Goal: Task Accomplishment & Management: Complete application form

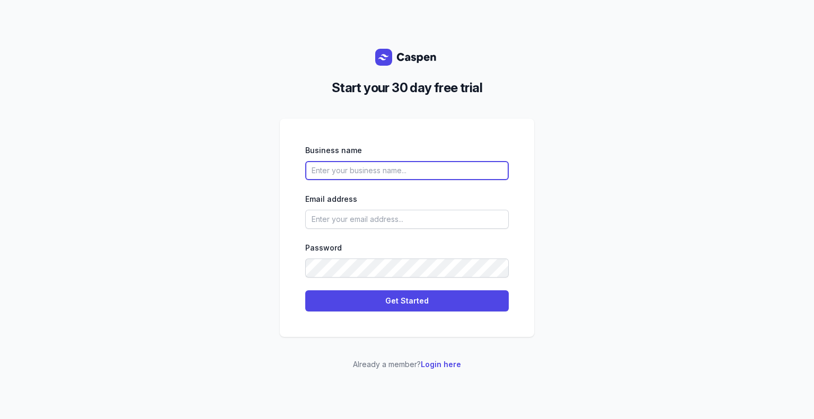
click at [376, 163] on input "text" at bounding box center [406, 170] width 203 height 19
type input "[PERSON_NAME]"
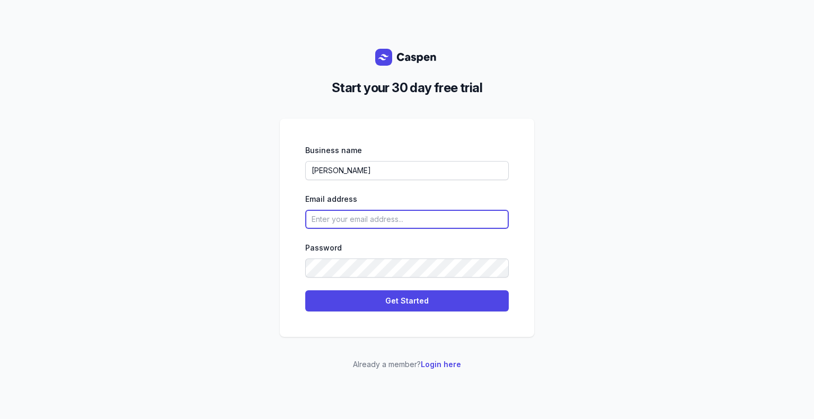
click at [380, 226] on input "email" at bounding box center [406, 219] width 203 height 19
type input "[EMAIL_ADDRESS][DOMAIN_NAME]"
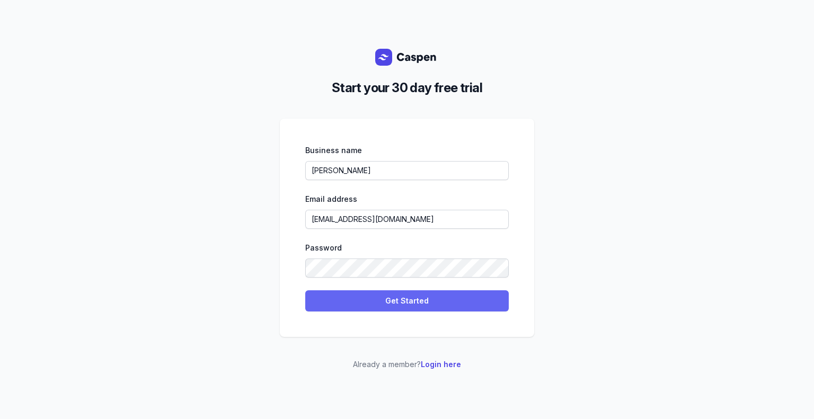
click at [380, 295] on span "Get Started" at bounding box center [406, 301] width 191 height 13
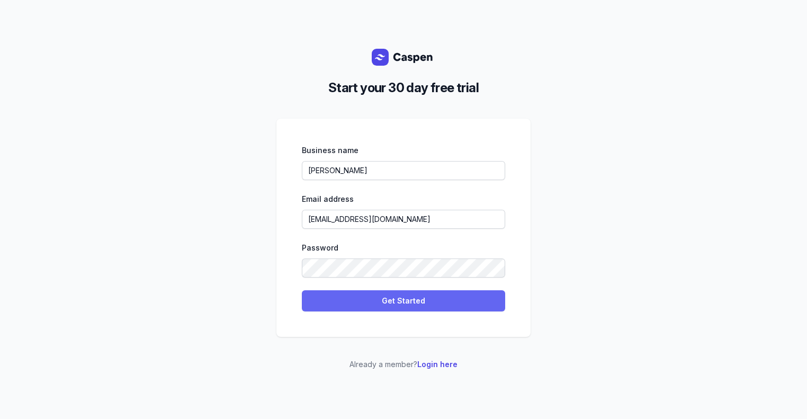
select select
select select "IL"
select select "[GEOGRAPHIC_DATA]/[GEOGRAPHIC_DATA]"
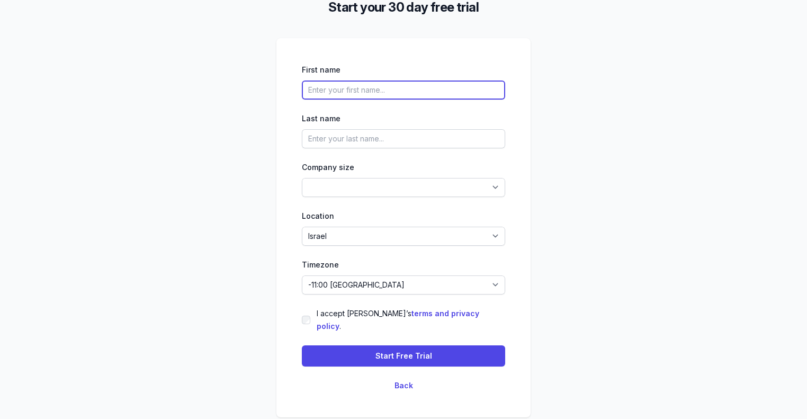
click at [360, 100] on input "text" at bounding box center [403, 90] width 203 height 19
type input "[PERSON_NAME]"
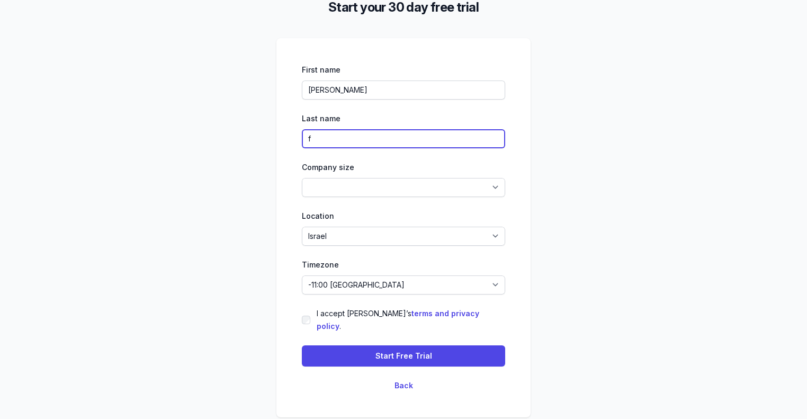
type input "f"
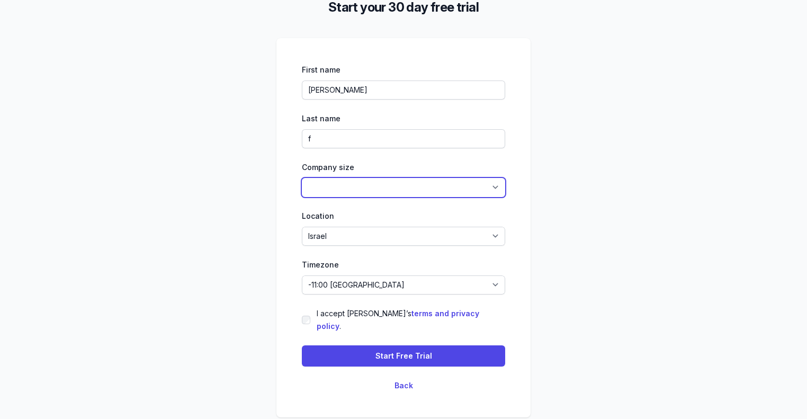
click at [344, 195] on select "1-4 5-14 15-49 50-99 100+" at bounding box center [403, 187] width 203 height 19
click at [302, 184] on select "1-4 5-14 15-49 50-99 100+" at bounding box center [403, 187] width 203 height 19
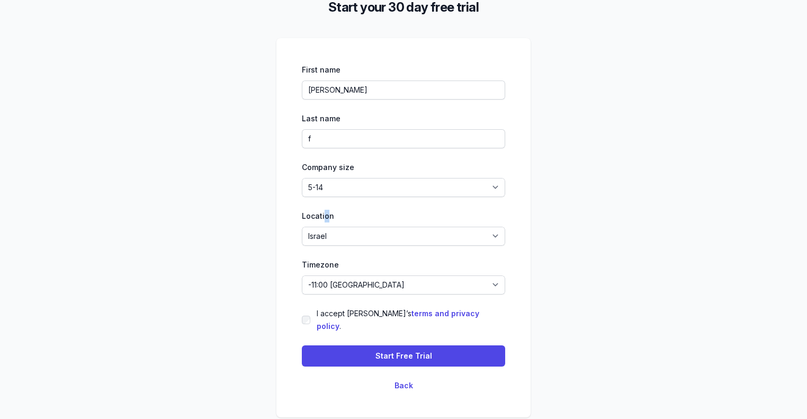
drag, startPoint x: 326, startPoint y: 215, endPoint x: 333, endPoint y: 203, distance: 12.8
click at [332, 205] on div "First name [PERSON_NAME] Last name f Company size 1-4 5-14 15-49 50-99 100+ Loc…" at bounding box center [403, 228] width 203 height 328
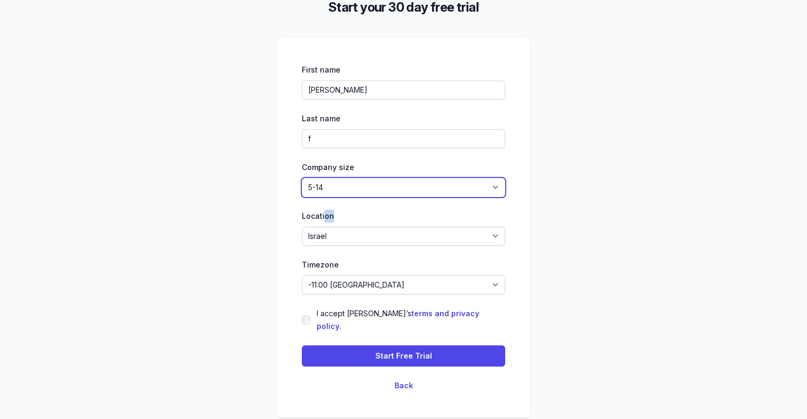
drag, startPoint x: 338, startPoint y: 188, endPoint x: 329, endPoint y: 199, distance: 13.9
click at [338, 188] on select "1-4 5-14 15-49 50-99 100+" at bounding box center [403, 187] width 203 height 19
select select "1-4"
click at [302, 184] on select "1-4 5-14 15-49 50-99 100+" at bounding box center [403, 187] width 203 height 19
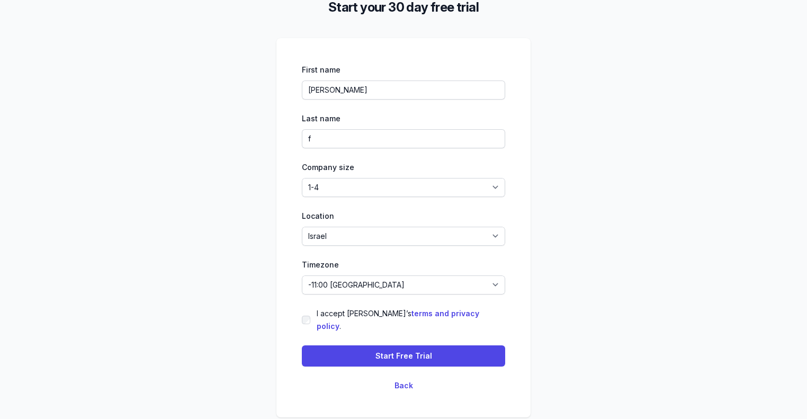
click at [263, 220] on div "Start your 30 day free trial First name [PERSON_NAME] Last name f Company size …" at bounding box center [403, 209] width 807 height 419
click at [336, 312] on div "First name [PERSON_NAME] Last name f Company size 1-4 5-14 15-49 50-99 100+ Loc…" at bounding box center [403, 228] width 203 height 328
click at [313, 319] on div "I accept [PERSON_NAME]’s terms and privacy policy ." at bounding box center [403, 319] width 203 height 25
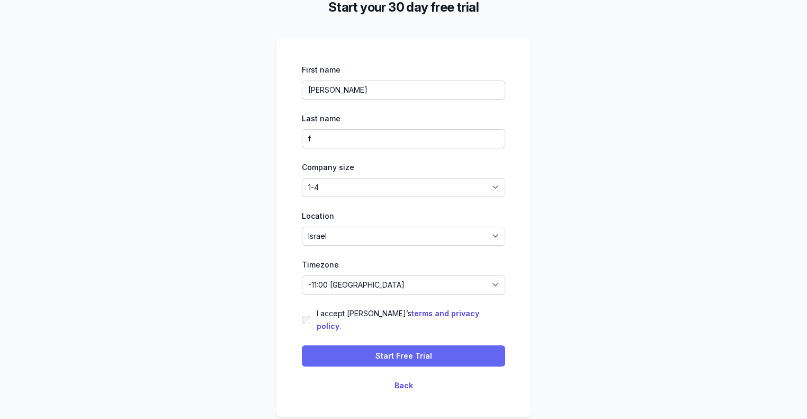
click at [318, 350] on span "Start Free Trial" at bounding box center [403, 356] width 191 height 13
